Goal: Task Accomplishment & Management: Manage account settings

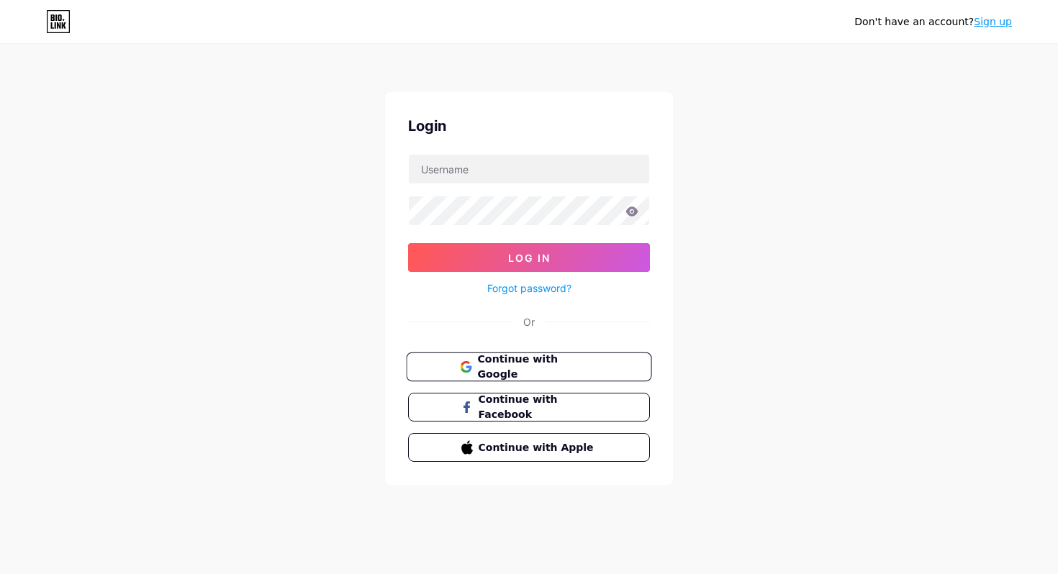
click at [533, 363] on span "Continue with Google" at bounding box center [537, 367] width 120 height 31
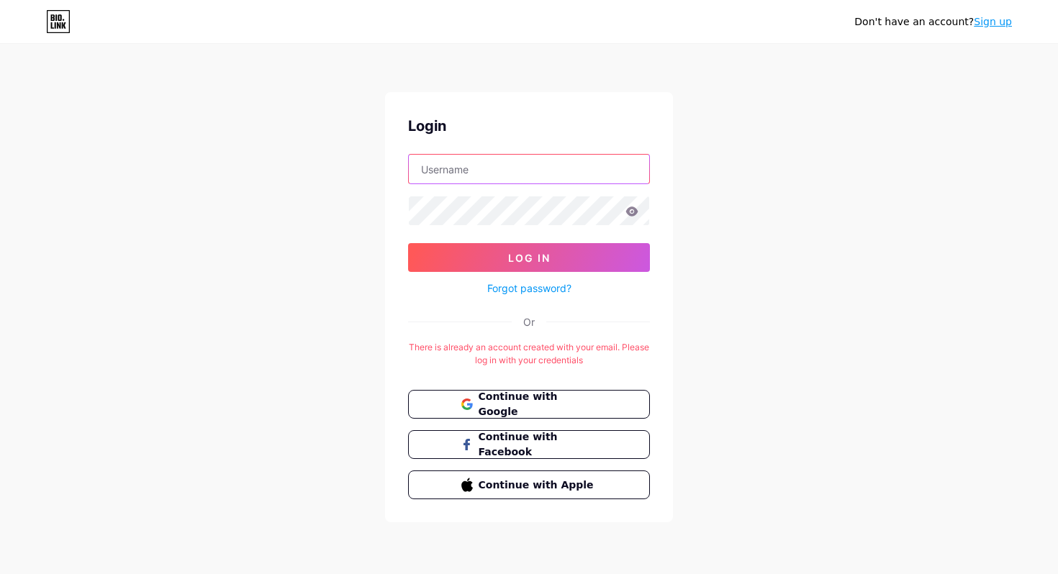
click at [496, 178] on input "text" at bounding box center [529, 169] width 240 height 29
type input "ktanaka@cube-intl-svc.com"
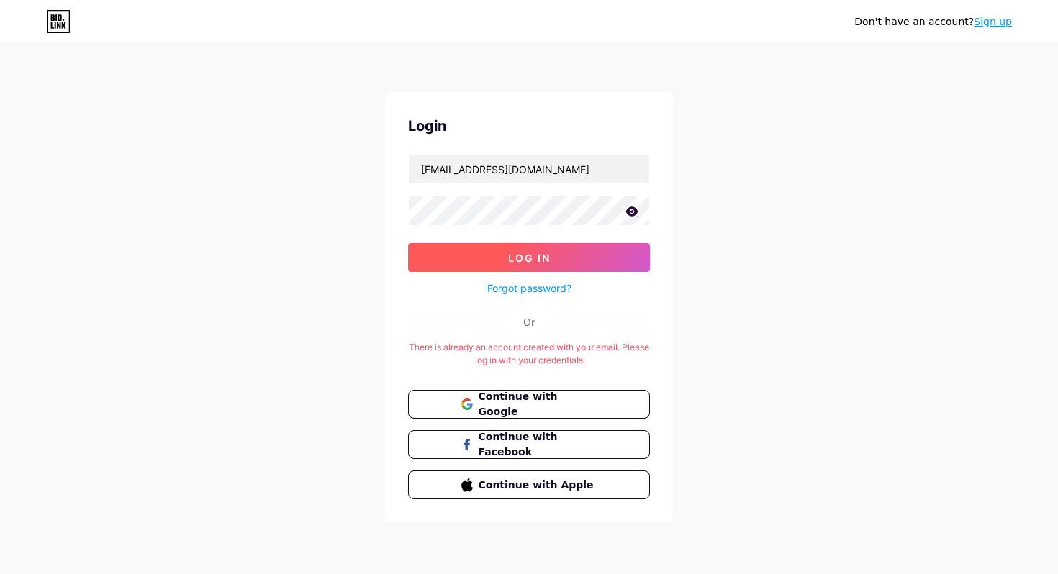
click at [512, 252] on span "Log In" at bounding box center [529, 258] width 42 height 12
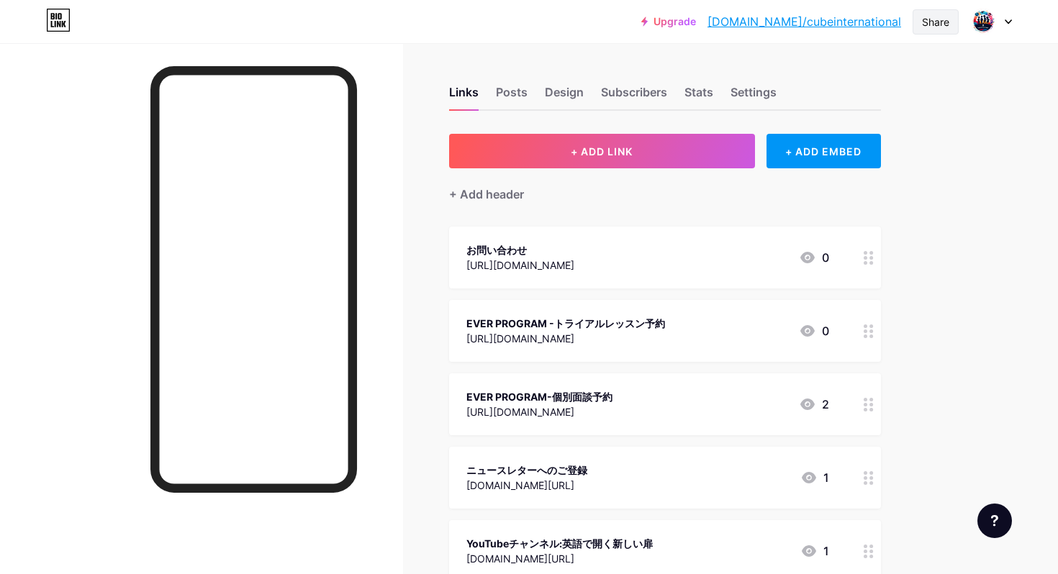
click at [934, 23] on div "Share" at bounding box center [935, 21] width 27 height 15
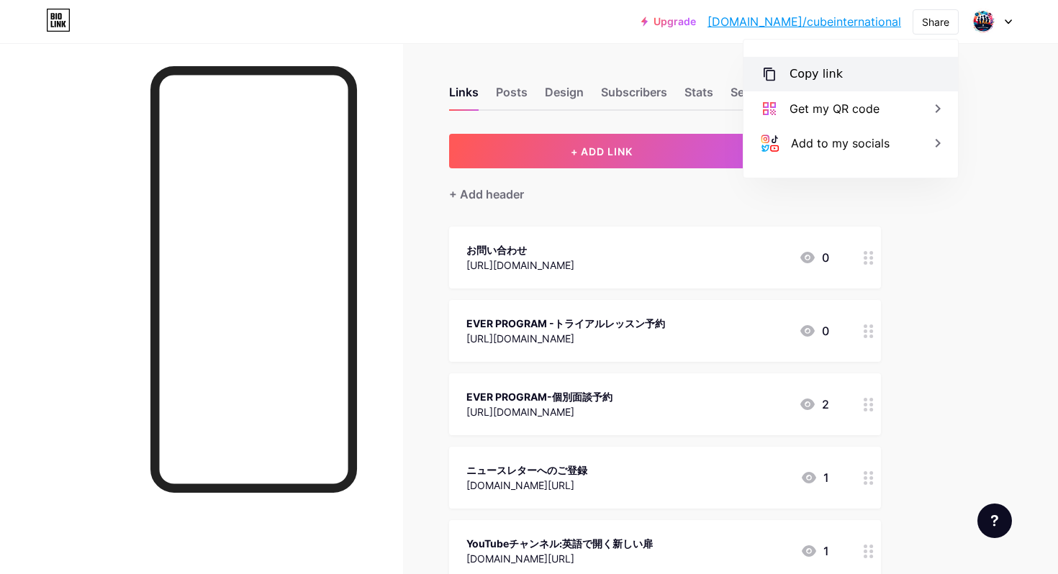
click at [819, 68] on div "Copy link" at bounding box center [815, 73] width 53 height 17
